Goal: Task Accomplishment & Management: Manage account settings

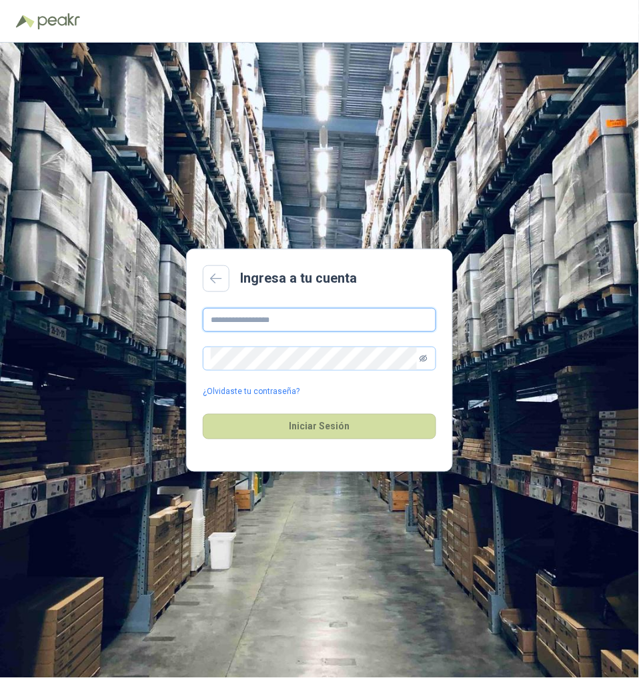
type input "**********"
click at [428, 358] on icon "eye-invisible" at bounding box center [424, 359] width 8 height 7
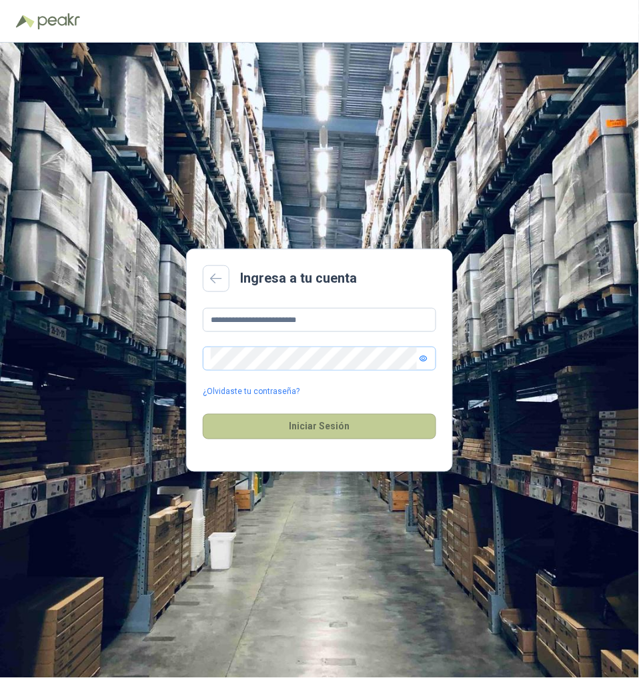
click at [315, 434] on button "Iniciar Sesión" at bounding box center [319, 426] width 233 height 25
click at [325, 430] on button "Iniciar Sesión" at bounding box center [319, 426] width 233 height 25
